Goal: Task Accomplishment & Management: Use online tool/utility

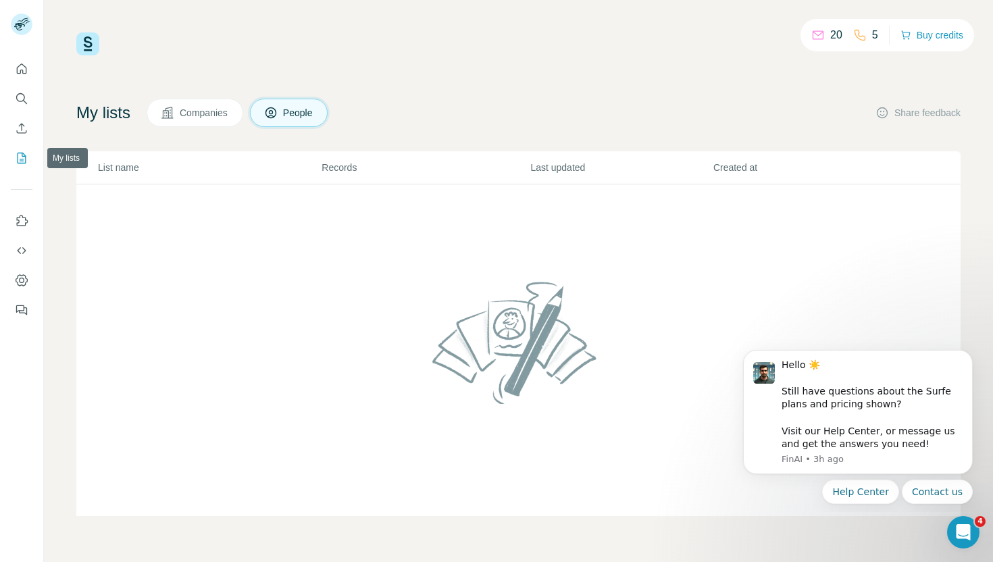
click at [21, 157] on icon "My lists" at bounding box center [22, 158] width 14 height 14
click at [182, 114] on button "Companies" at bounding box center [195, 113] width 97 height 28
click at [228, 106] on span "Companies" at bounding box center [204, 113] width 49 height 14
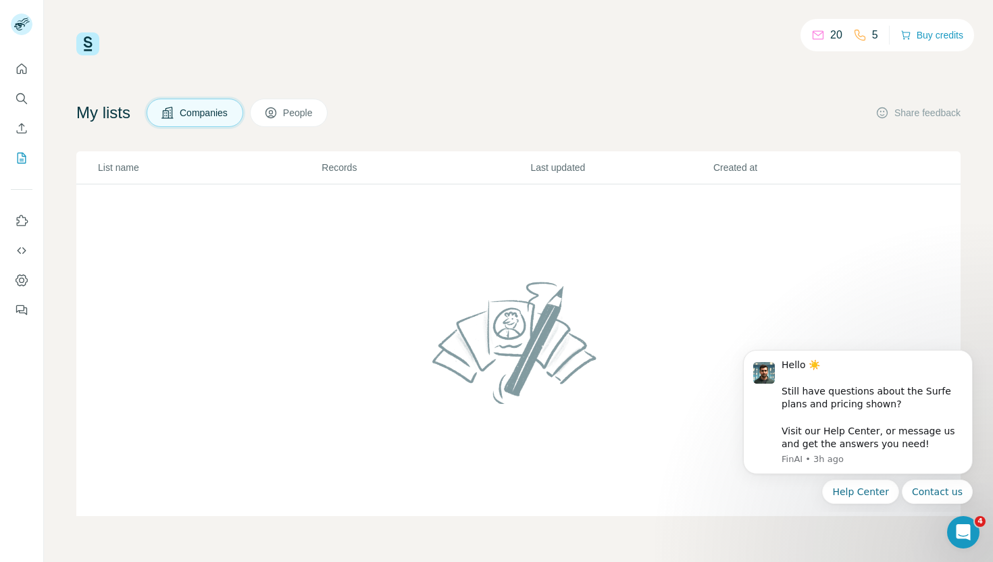
click at [309, 104] on button "People" at bounding box center [289, 113] width 78 height 28
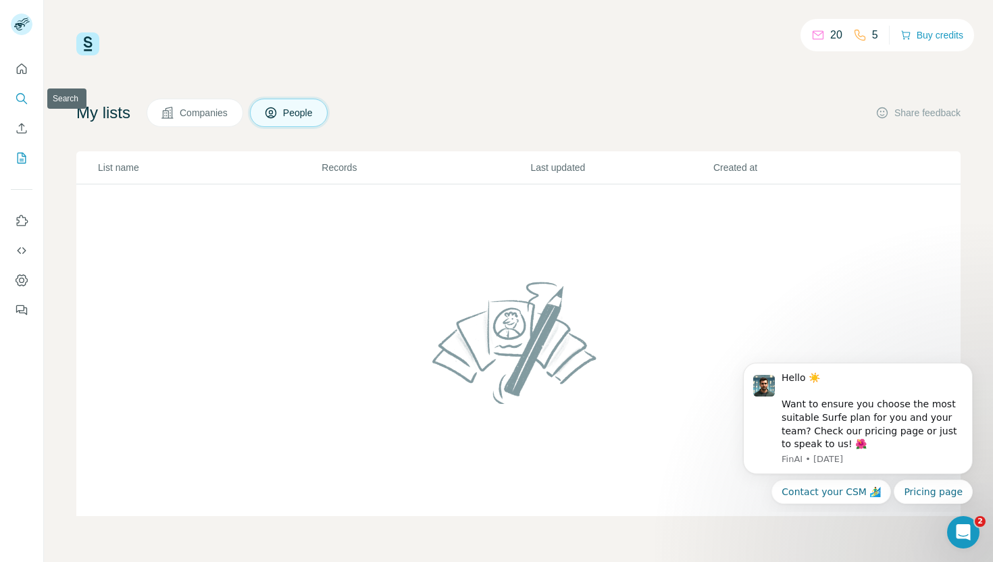
click at [17, 105] on icon "Search" at bounding box center [22, 99] width 14 height 14
click at [24, 98] on icon "Search" at bounding box center [22, 99] width 14 height 14
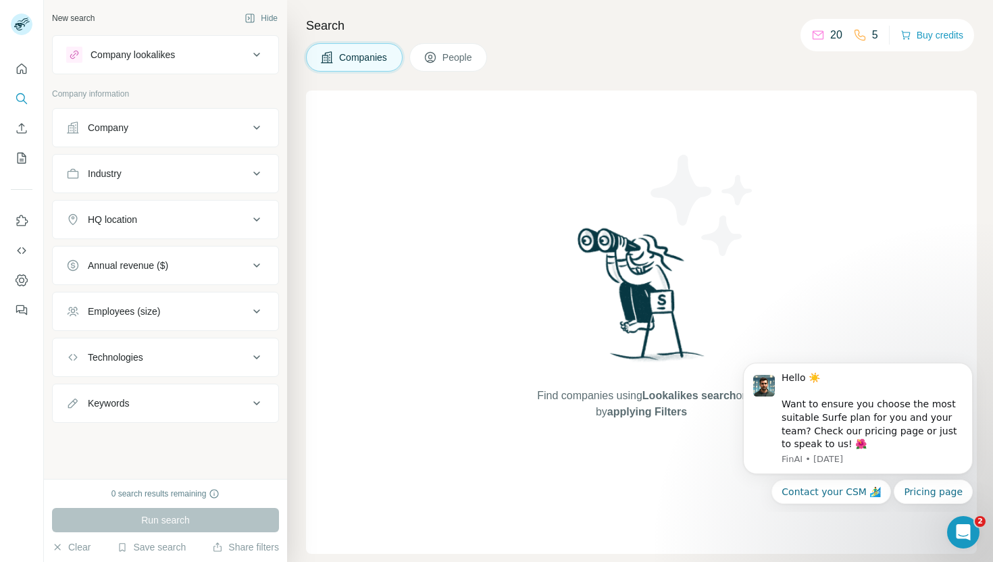
click at [151, 124] on div "Company" at bounding box center [157, 128] width 182 height 14
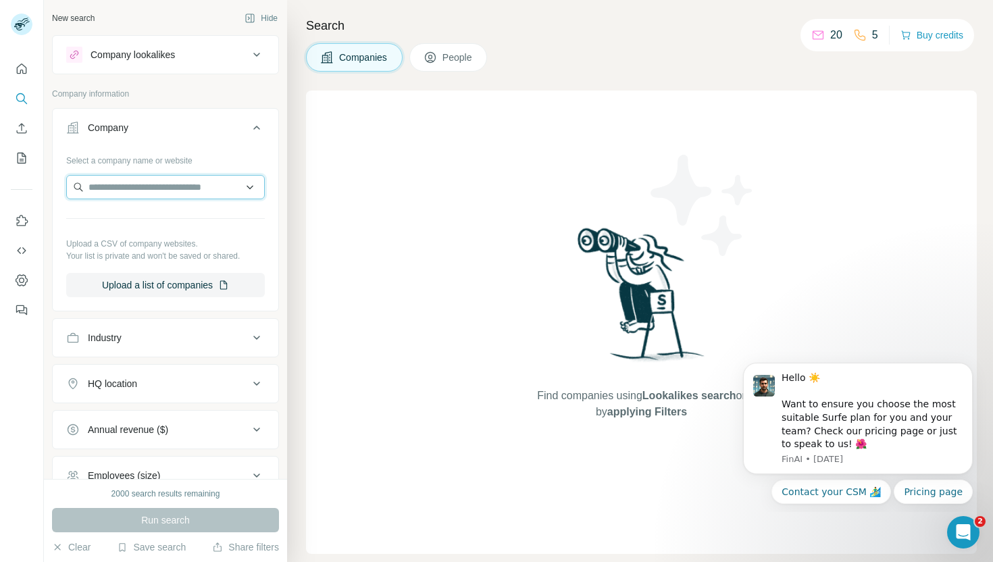
click at [154, 191] on input "text" at bounding box center [165, 187] width 199 height 24
type input "*********"
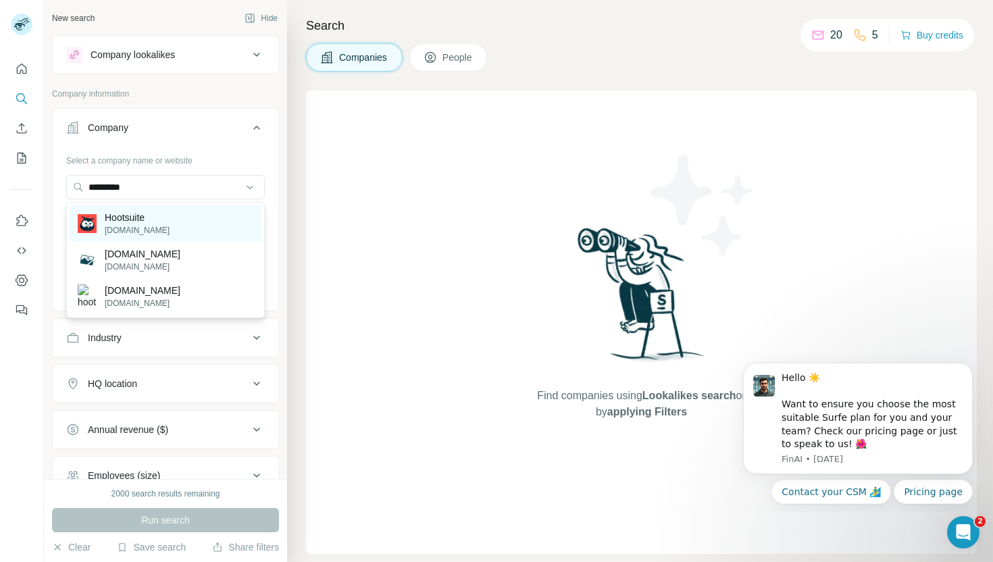
click at [176, 225] on div "Hootsuite [DOMAIN_NAME]" at bounding box center [166, 223] width 192 height 36
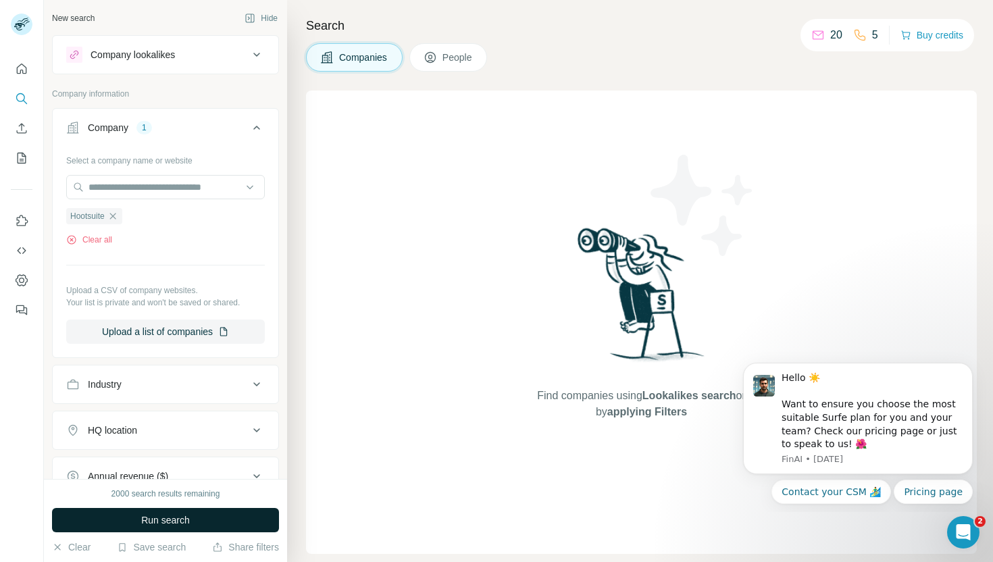
click at [184, 516] on span "Run search" at bounding box center [165, 520] width 49 height 14
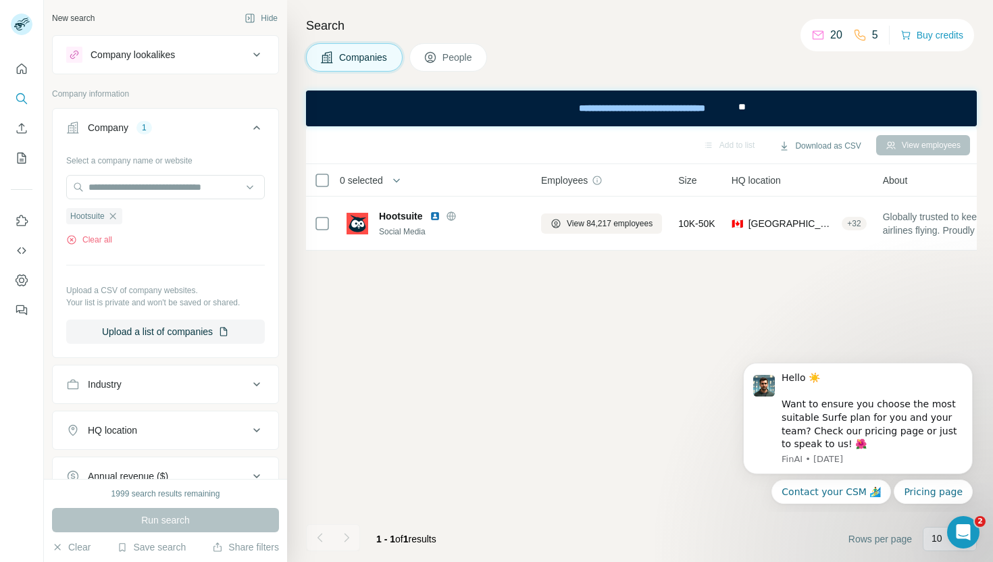
click at [472, 53] on span "People" at bounding box center [458, 58] width 31 height 14
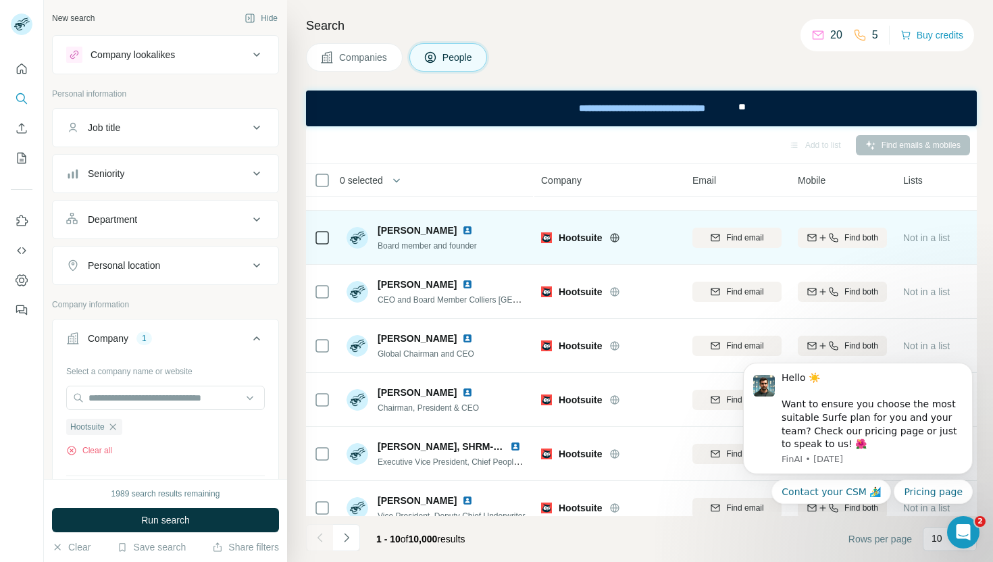
scroll to position [43, 0]
